Goal: Information Seeking & Learning: Learn about a topic

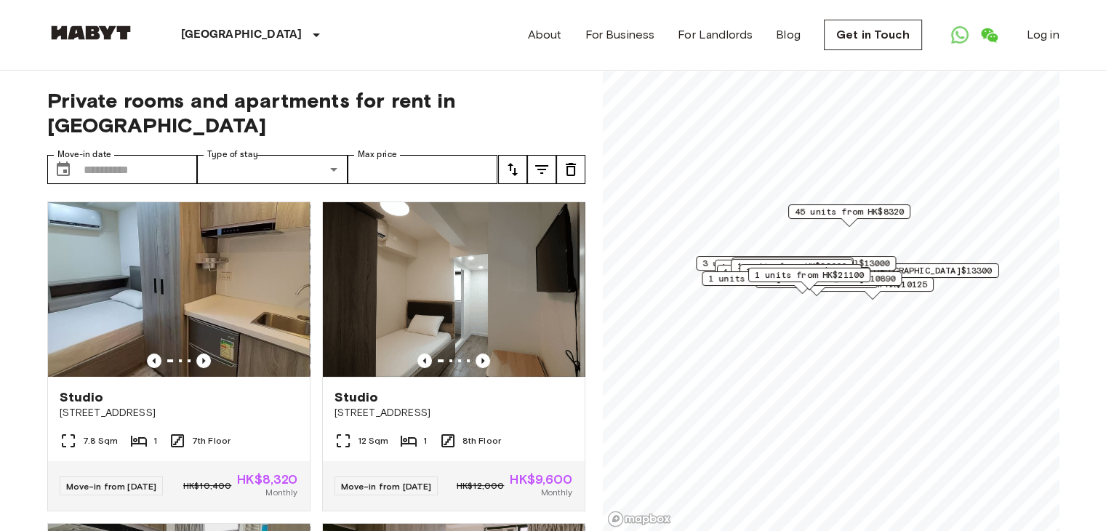
scroll to position [436, 0]
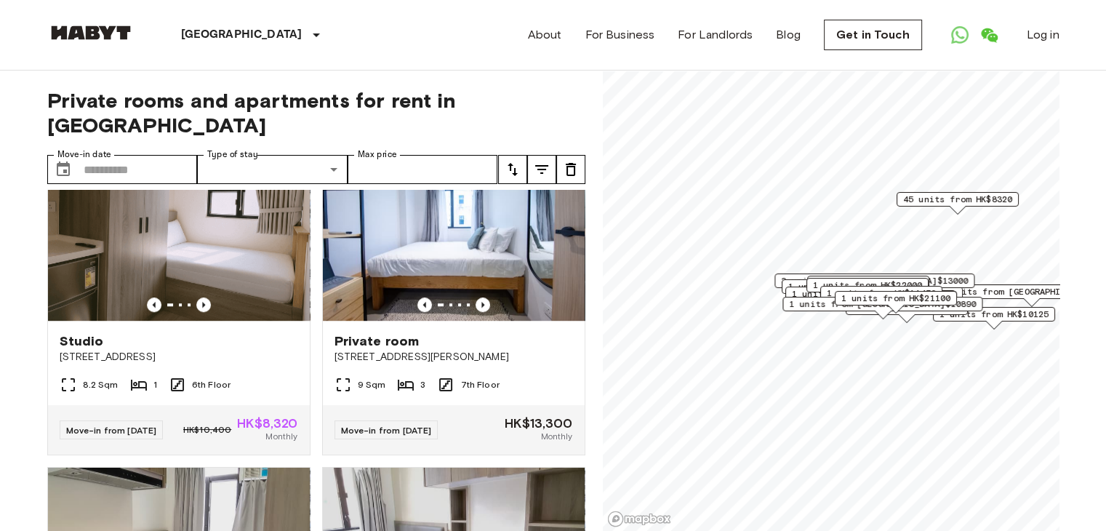
scroll to position [1018, 0]
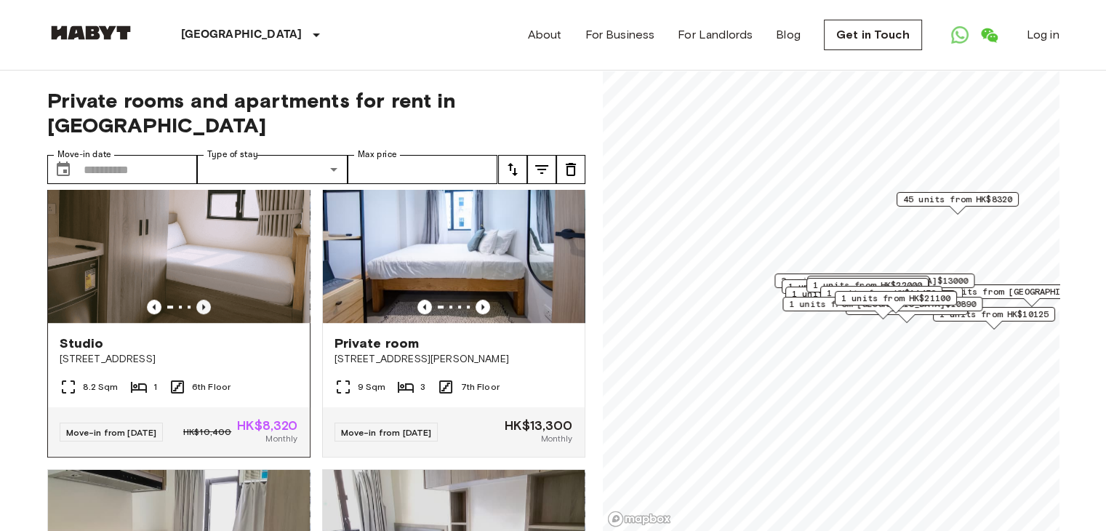
click at [198, 314] on icon "Previous image" at bounding box center [203, 307] width 15 height 15
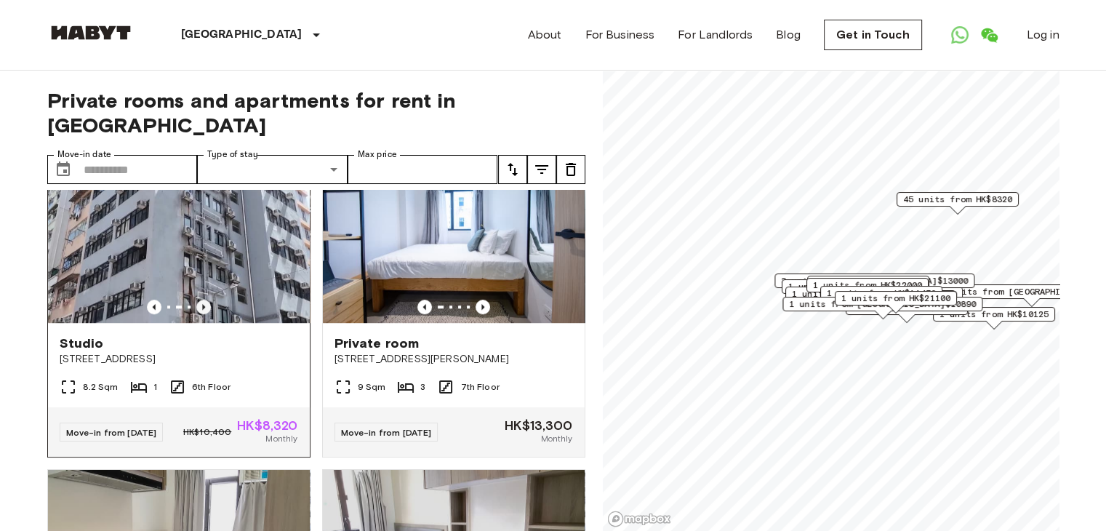
scroll to position [945, 0]
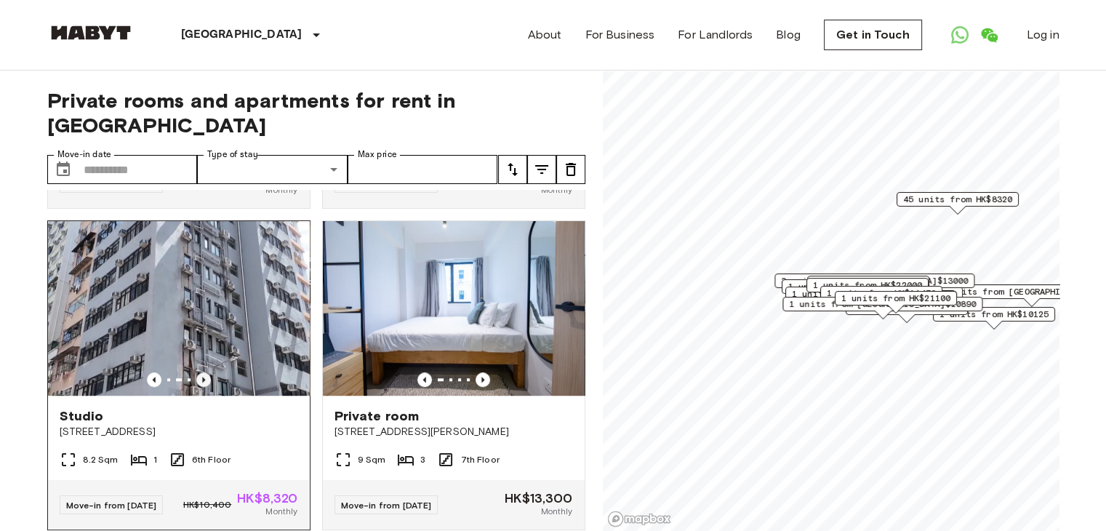
click at [199, 387] on icon "Previous image" at bounding box center [203, 379] width 15 height 15
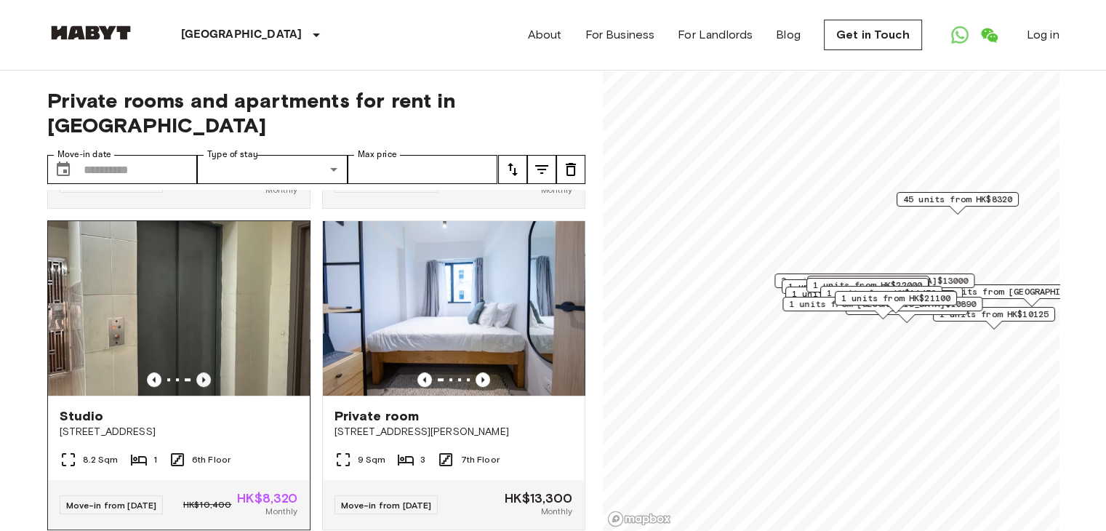
click at [199, 387] on icon "Previous image" at bounding box center [203, 379] width 15 height 15
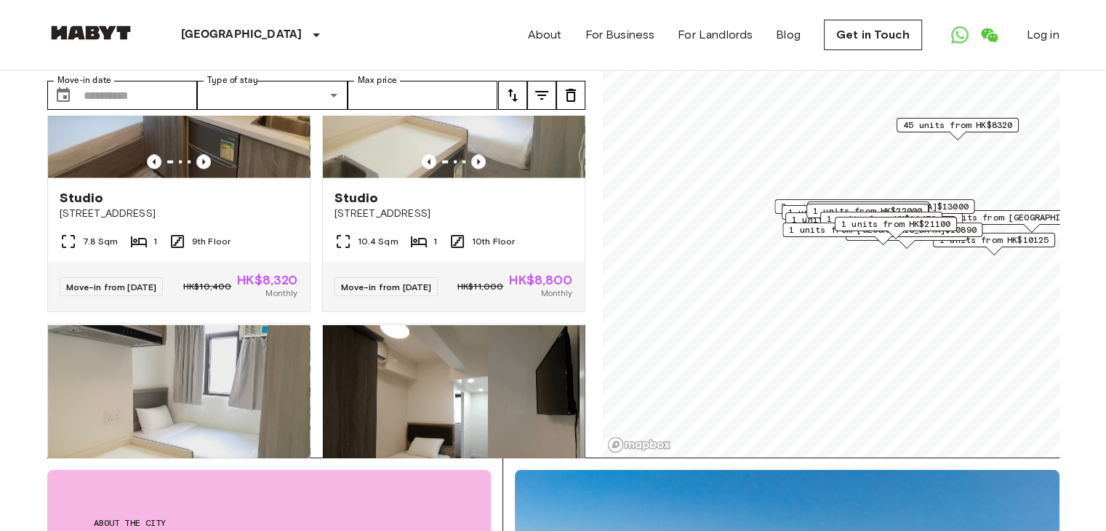
scroll to position [73, 0]
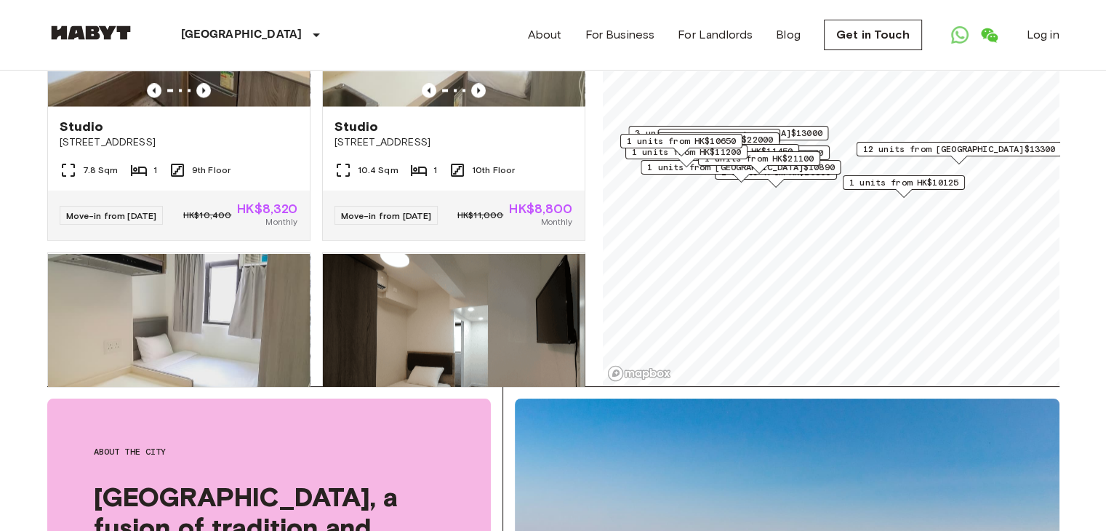
scroll to position [145, 0]
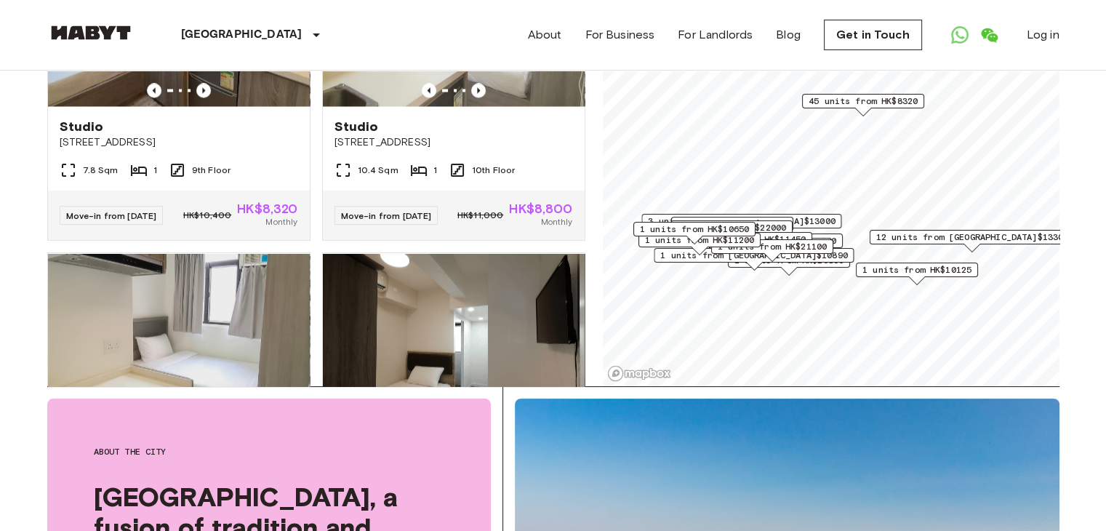
click at [828, 100] on span "45 units from HK$8320" at bounding box center [862, 101] width 109 height 13
